Goal: Navigation & Orientation: Go to known website

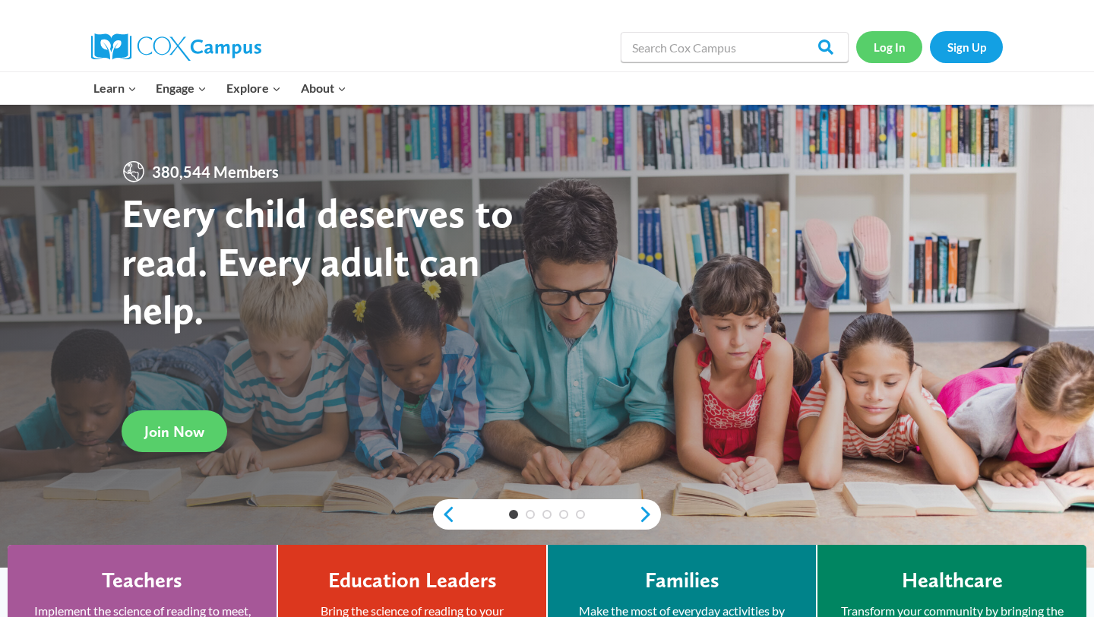
click at [893, 49] on link "Log In" at bounding box center [889, 46] width 66 height 31
click at [899, 45] on link "Log In" at bounding box center [889, 46] width 66 height 31
click at [877, 48] on link "Log In" at bounding box center [889, 46] width 66 height 31
click at [876, 43] on link "Log In" at bounding box center [889, 46] width 66 height 31
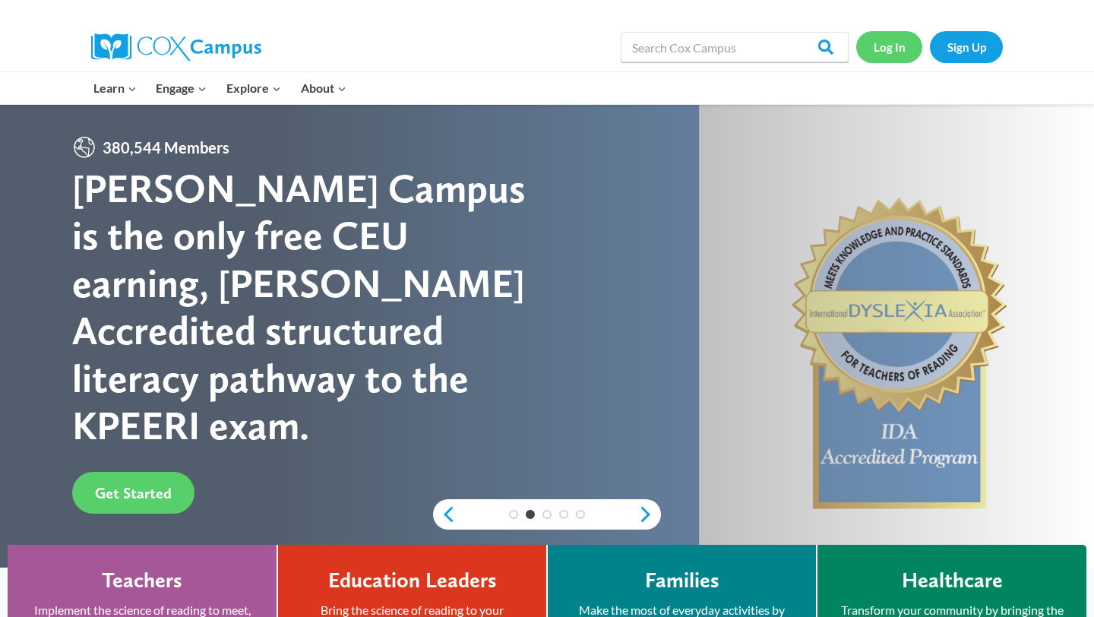
click at [880, 49] on link "Log In" at bounding box center [889, 46] width 66 height 31
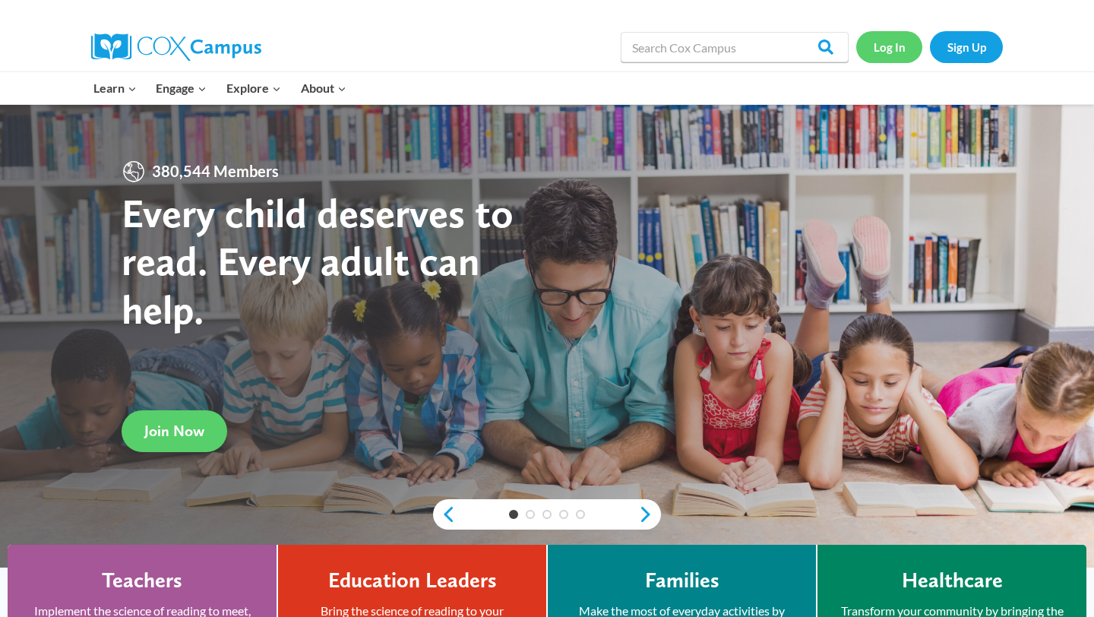
click at [900, 49] on link "Log In" at bounding box center [889, 46] width 66 height 31
click at [903, 49] on link "Log In" at bounding box center [889, 46] width 66 height 31
click at [876, 56] on link "Log In" at bounding box center [889, 46] width 66 height 31
